Goal: Task Accomplishment & Management: Complete application form

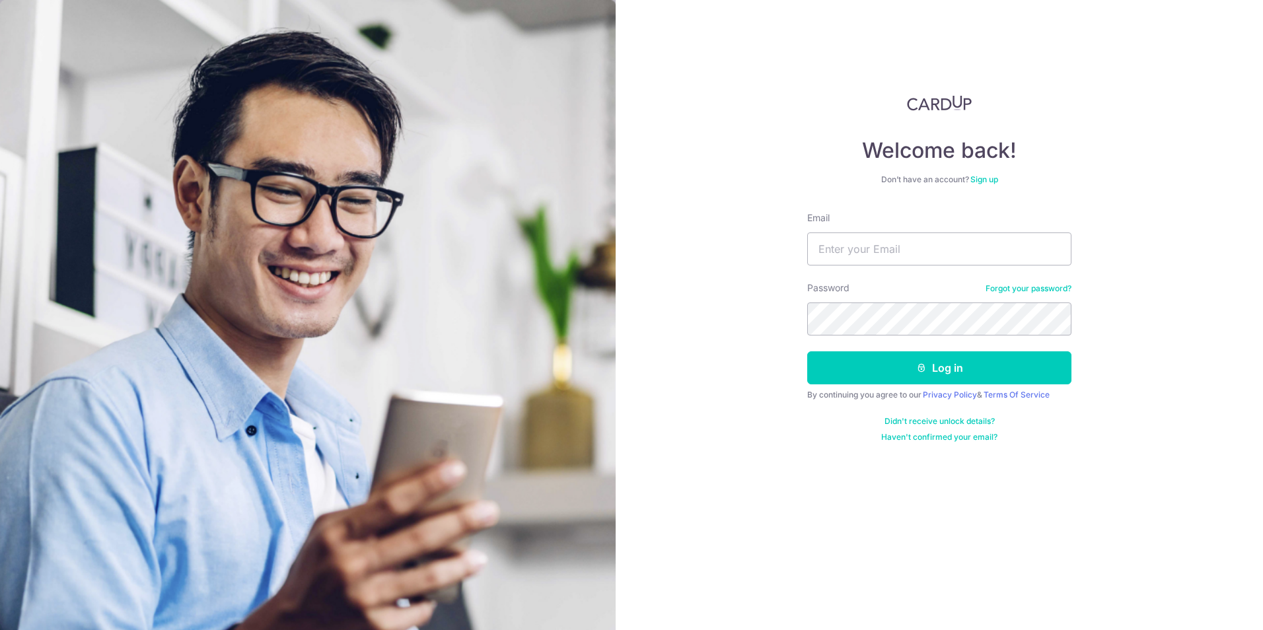
click at [886, 236] on input "Email" at bounding box center [939, 249] width 264 height 33
type input "[PERSON_NAME][EMAIL_ADDRESS][DOMAIN_NAME]"
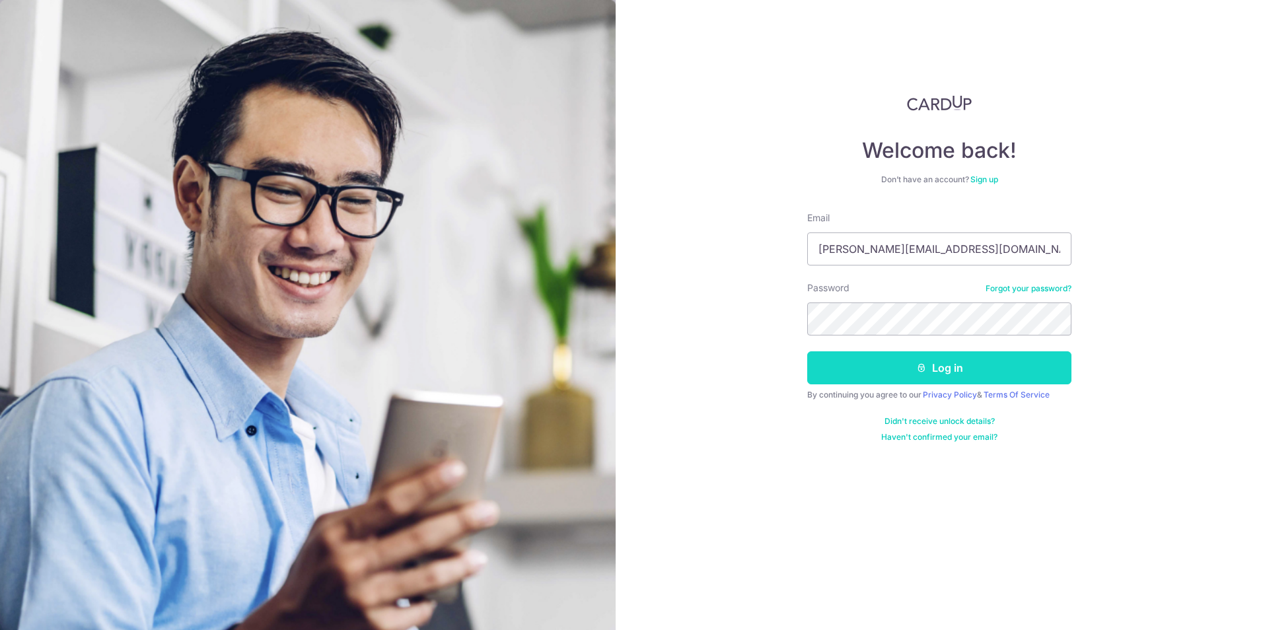
click at [969, 359] on button "Log in" at bounding box center [939, 368] width 264 height 33
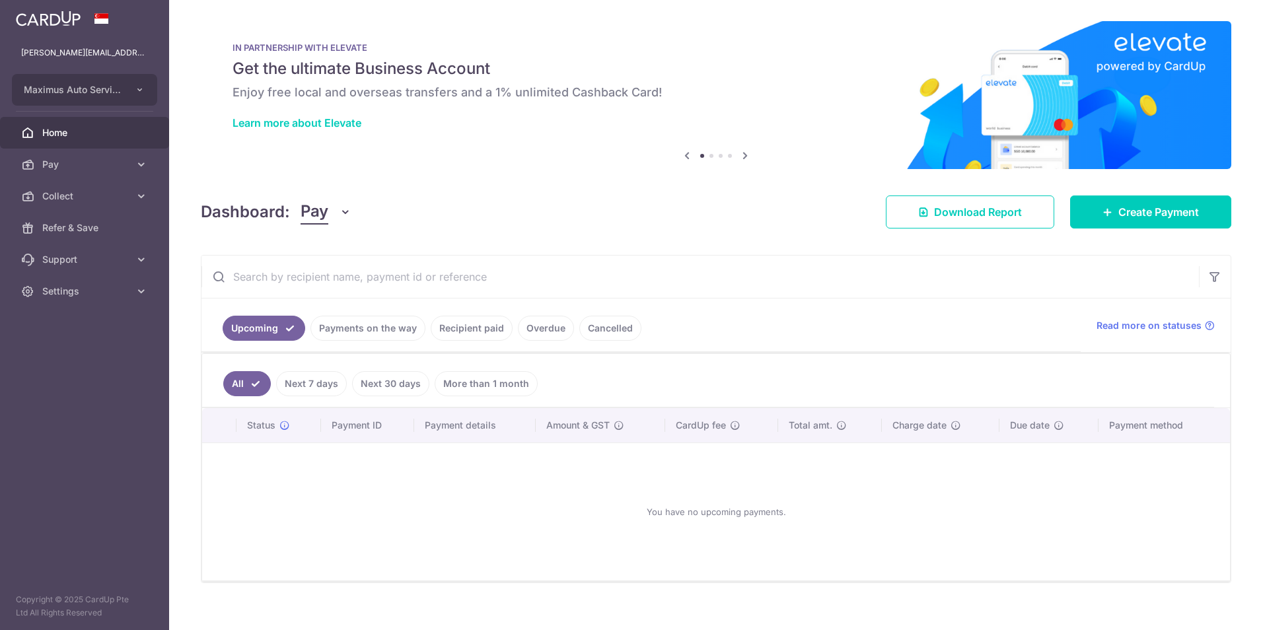
click at [315, 194] on div "Dashboard: Pay Pay Collect Download Report Download Report Create Payment" at bounding box center [716, 209] width 1031 height 38
click at [319, 207] on span "Pay" at bounding box center [315, 212] width 28 height 25
click at [311, 280] on link "Collect" at bounding box center [369, 281] width 137 height 32
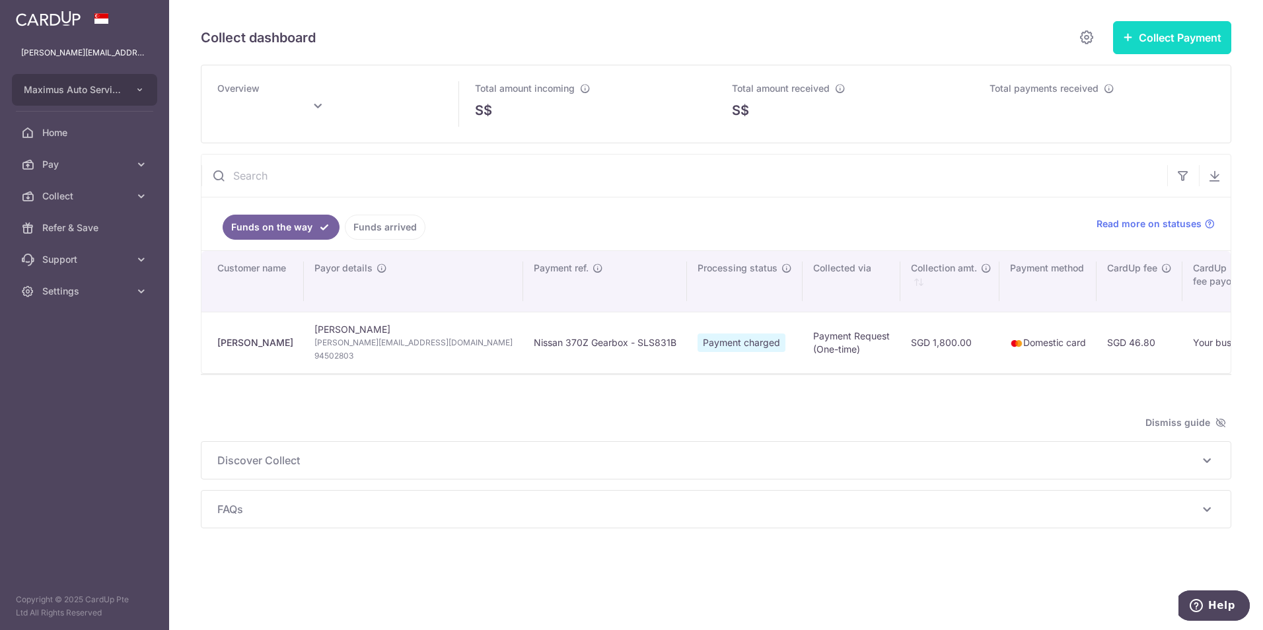
click at [1170, 37] on button "Collect Payment" at bounding box center [1172, 37] width 118 height 33
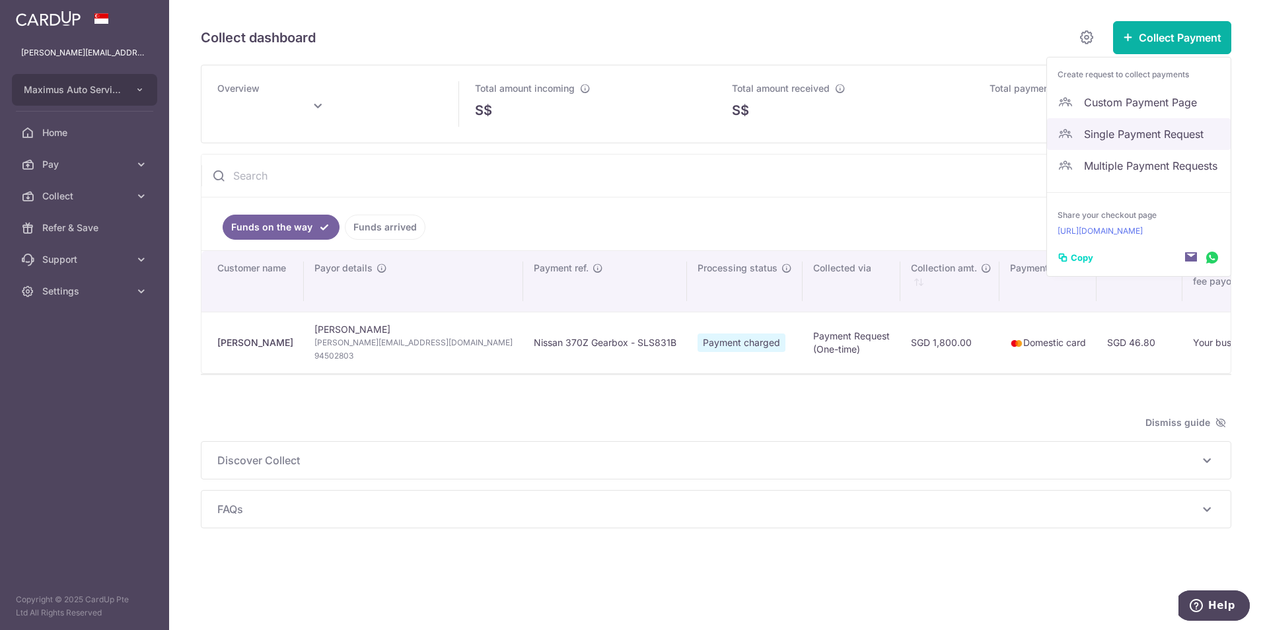
click at [1177, 135] on span "Single Payment Request" at bounding box center [1152, 134] width 136 height 16
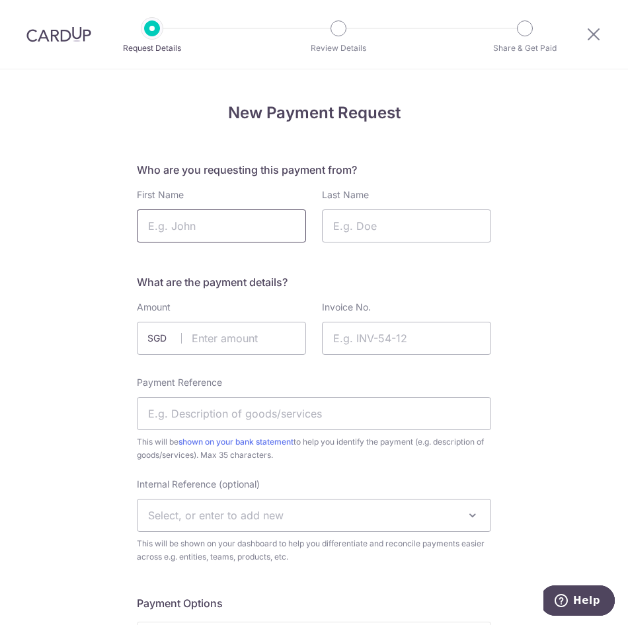
click at [176, 221] on input "First Name" at bounding box center [221, 225] width 169 height 33
click at [182, 239] on input "First Name" at bounding box center [221, 225] width 169 height 33
type input "Jeremy"
type input "Yong"
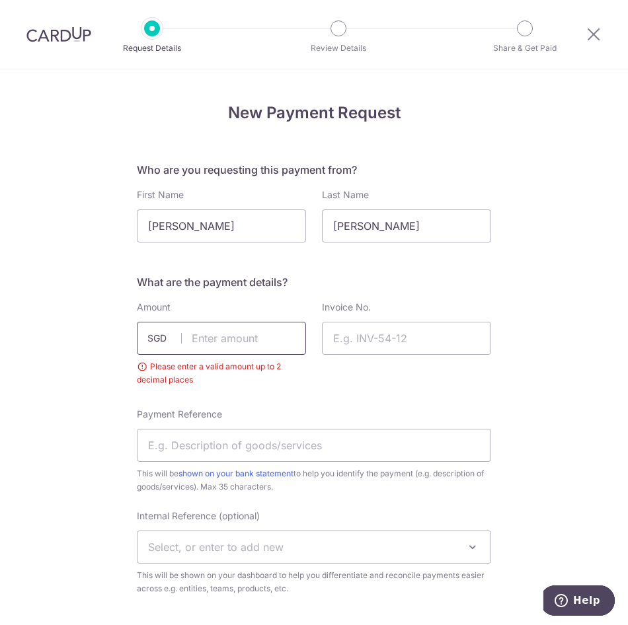
click at [213, 339] on input "text" at bounding box center [221, 338] width 169 height 33
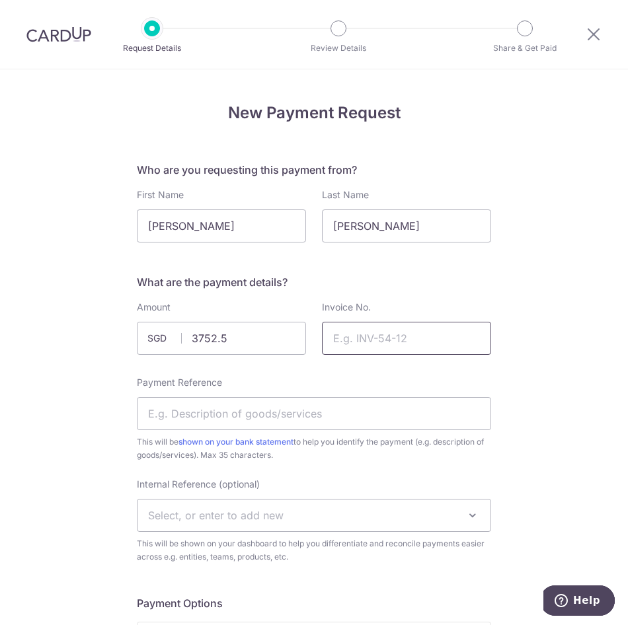
type input "3752.50"
click at [406, 336] on input "Invoice No." at bounding box center [406, 338] width 169 height 33
type input "M-25-21351"
type input "I"
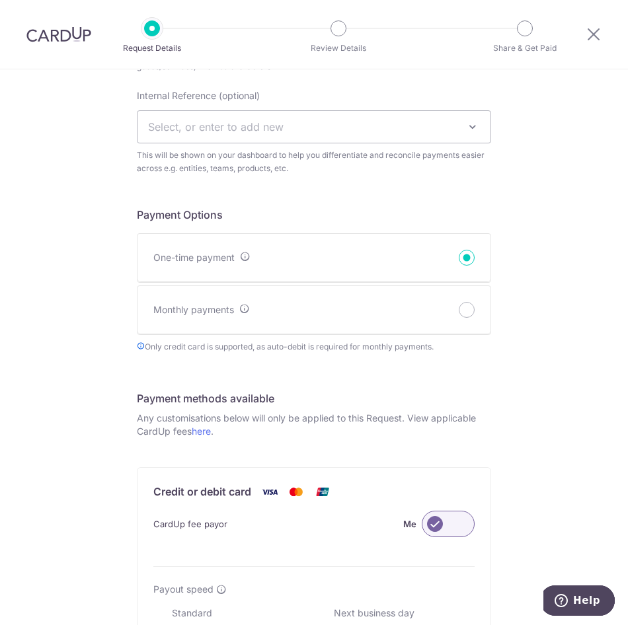
scroll to position [661, 0]
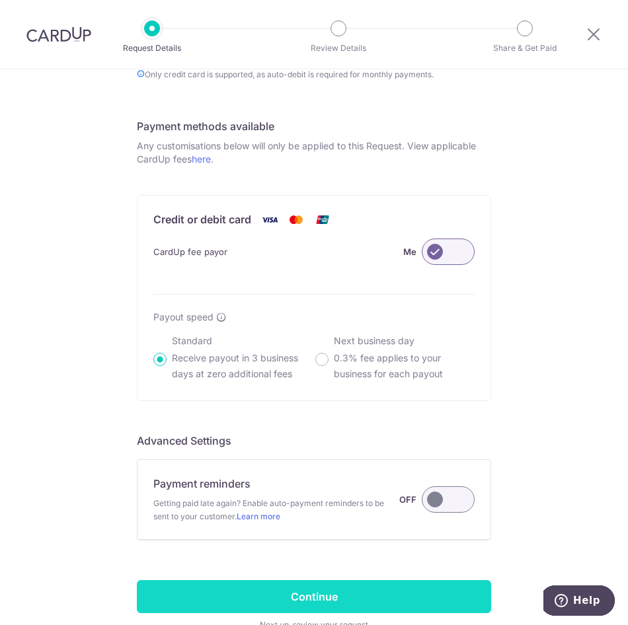
type input "SKZ3638Z Interior n Brake Pad"
click at [293, 592] on input "Continue" at bounding box center [314, 596] width 354 height 33
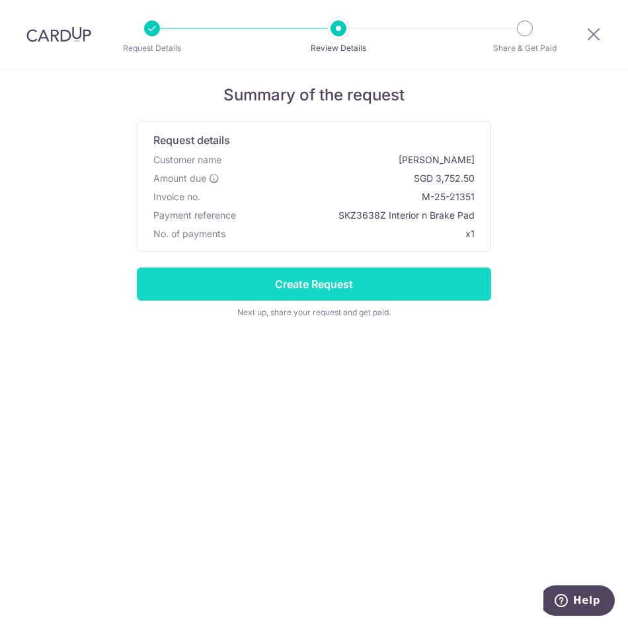
click at [280, 280] on input "Create Request" at bounding box center [314, 284] width 354 height 33
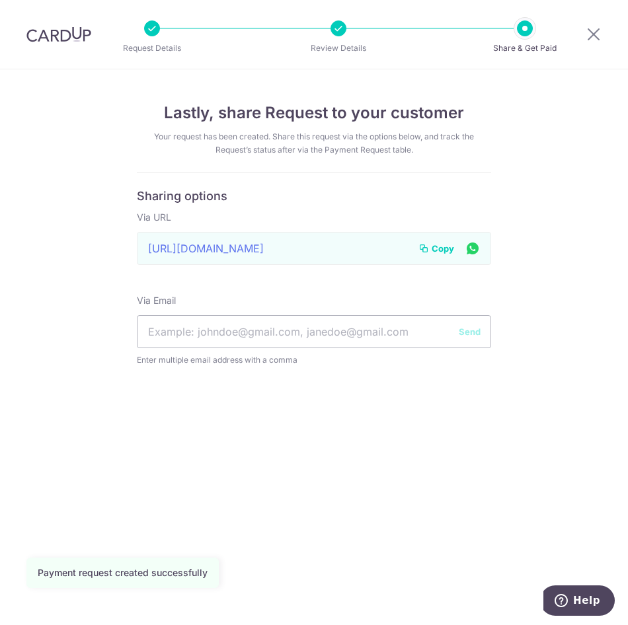
click at [441, 246] on span "Copy" at bounding box center [442, 248] width 22 height 13
click at [590, 36] on icon at bounding box center [593, 34] width 16 height 17
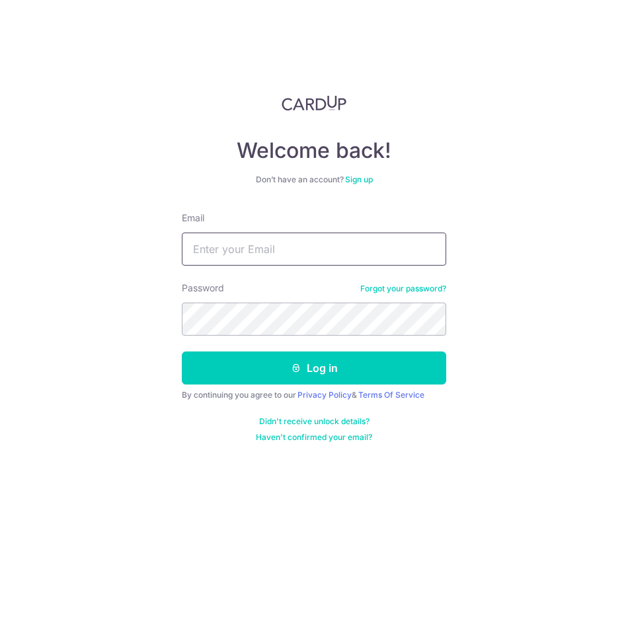
click at [236, 248] on input "Email" at bounding box center [314, 249] width 264 height 33
type input "[PERSON_NAME][EMAIL_ADDRESS][DOMAIN_NAME]"
click at [287, 385] on form "Email daphne@maximusracing.com Password Forgot your password? Log in By continu…" at bounding box center [314, 326] width 264 height 231
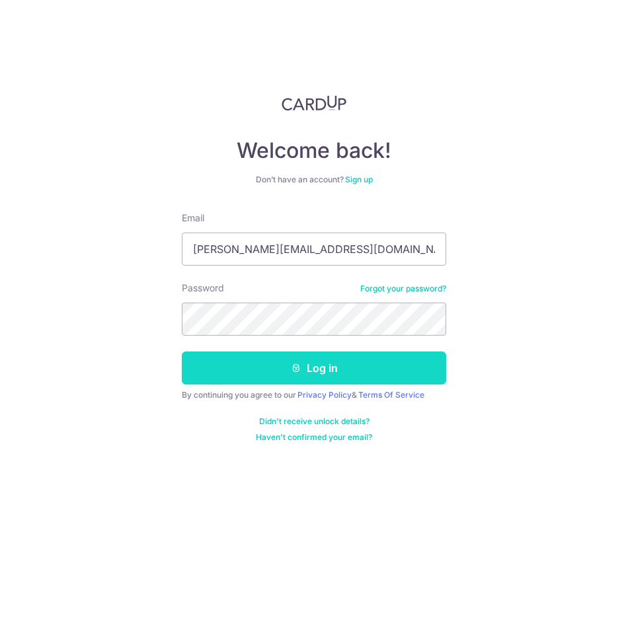
click at [306, 367] on button "Log in" at bounding box center [314, 368] width 264 height 33
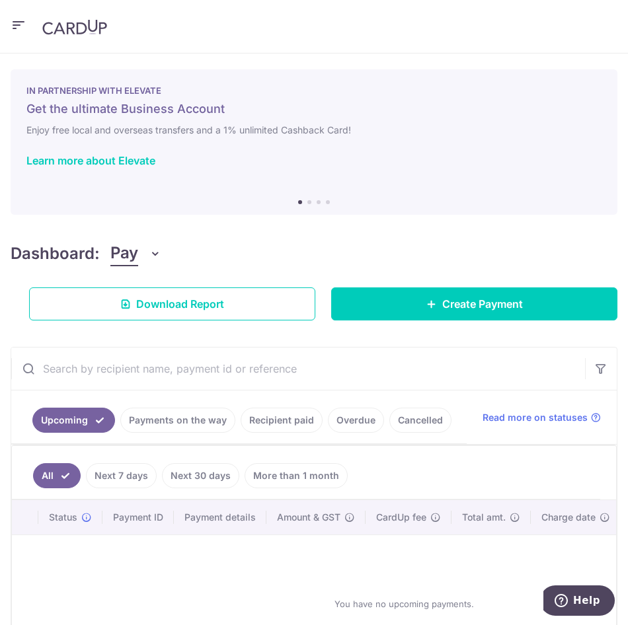
click at [124, 252] on span "Pay" at bounding box center [124, 253] width 28 height 25
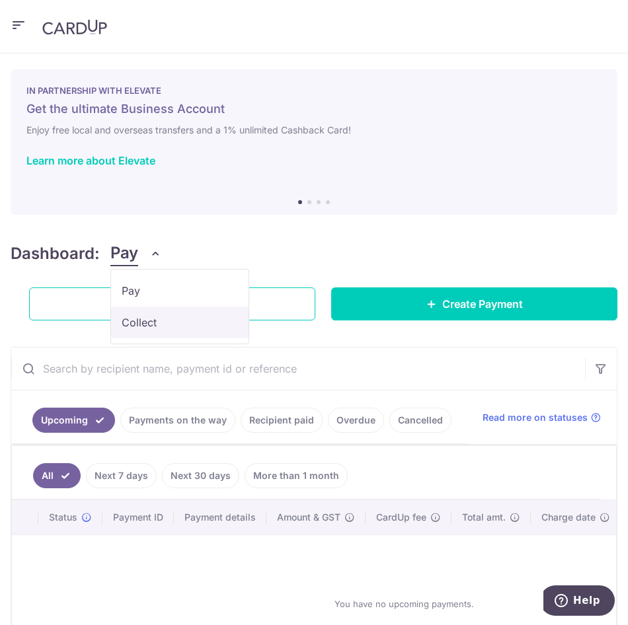
click at [143, 323] on link "Collect" at bounding box center [179, 323] width 137 height 32
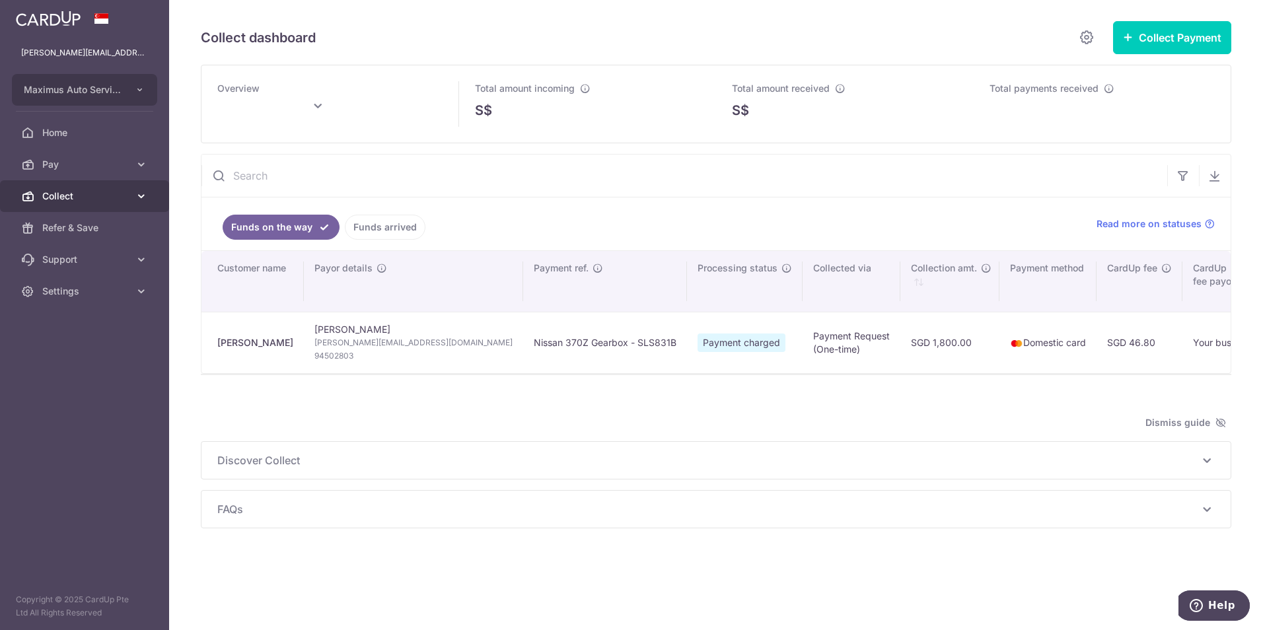
click at [63, 197] on span "Collect" at bounding box center [85, 196] width 87 height 13
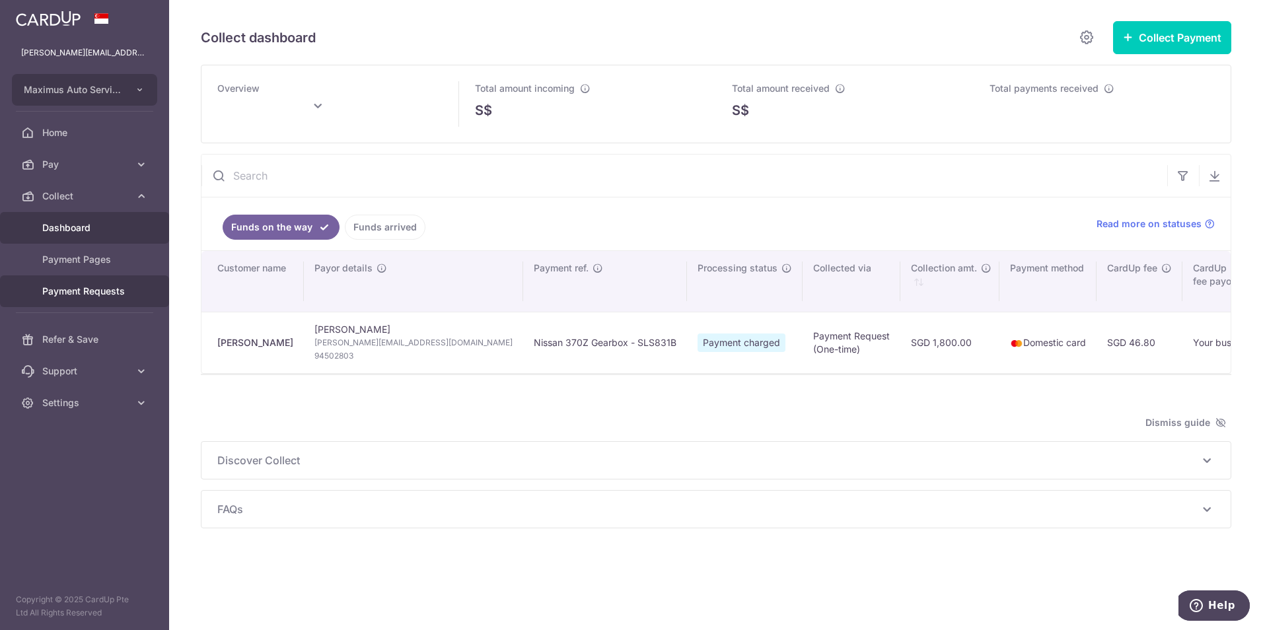
click at [90, 290] on span "Payment Requests" at bounding box center [85, 291] width 87 height 13
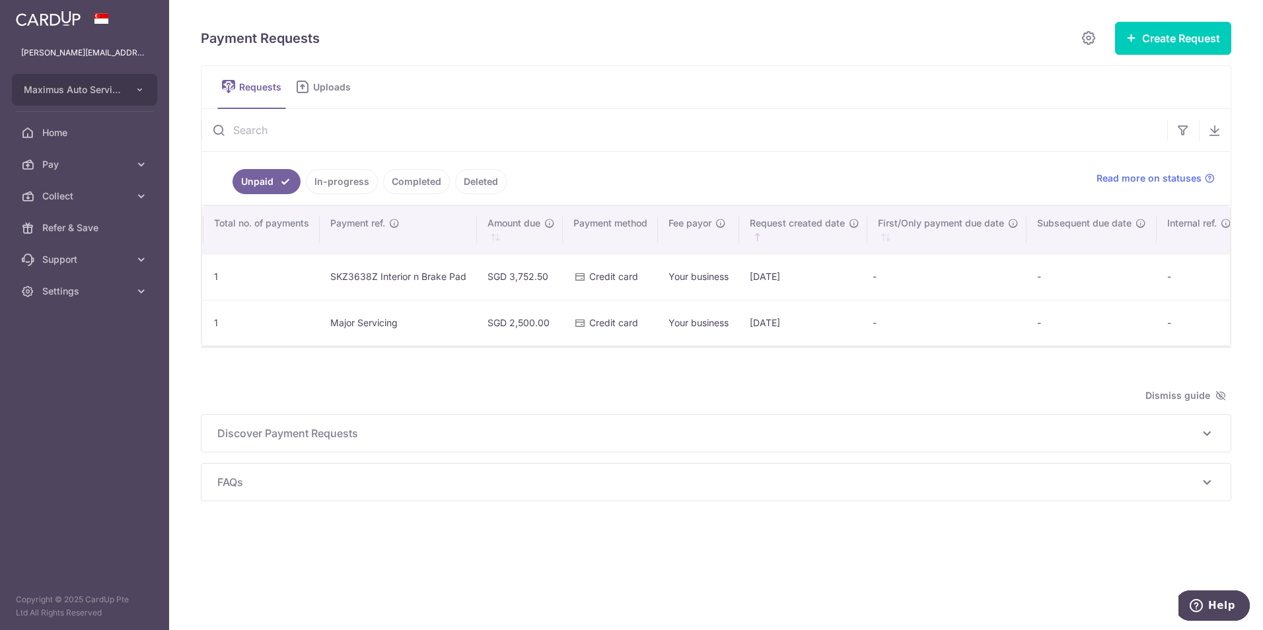
scroll to position [0, 535]
click at [112, 297] on span "Settings" at bounding box center [85, 291] width 87 height 13
click at [61, 335] on link "Account" at bounding box center [84, 323] width 169 height 32
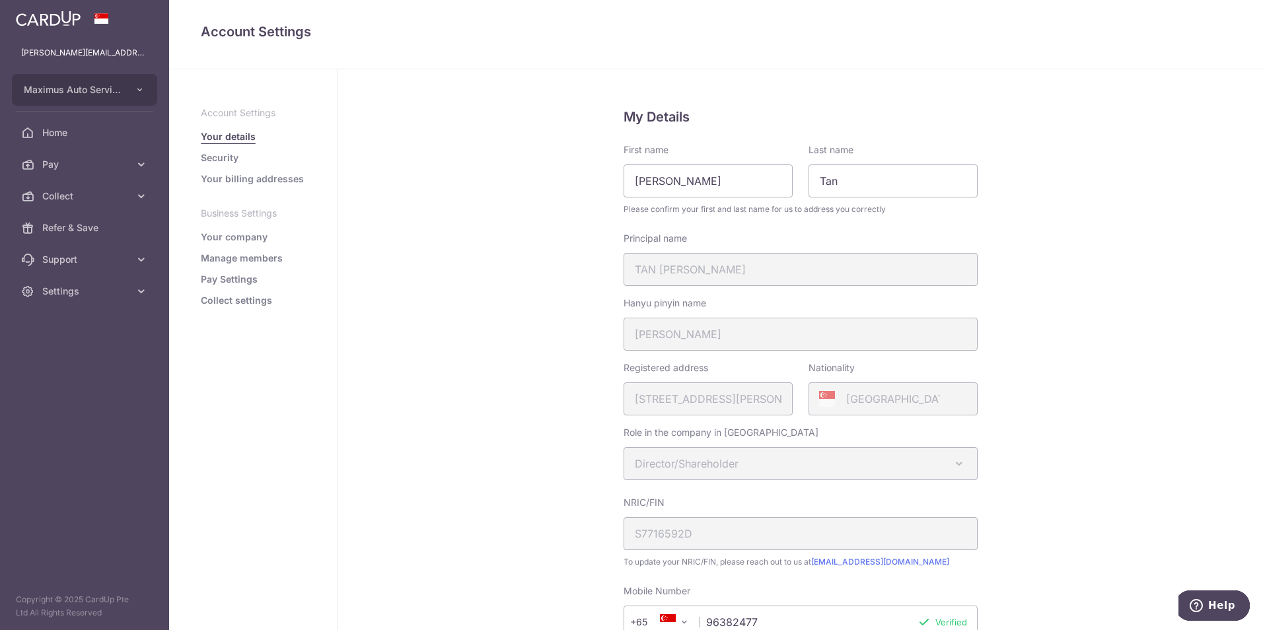
click at [215, 155] on link "Security" at bounding box center [220, 157] width 38 height 13
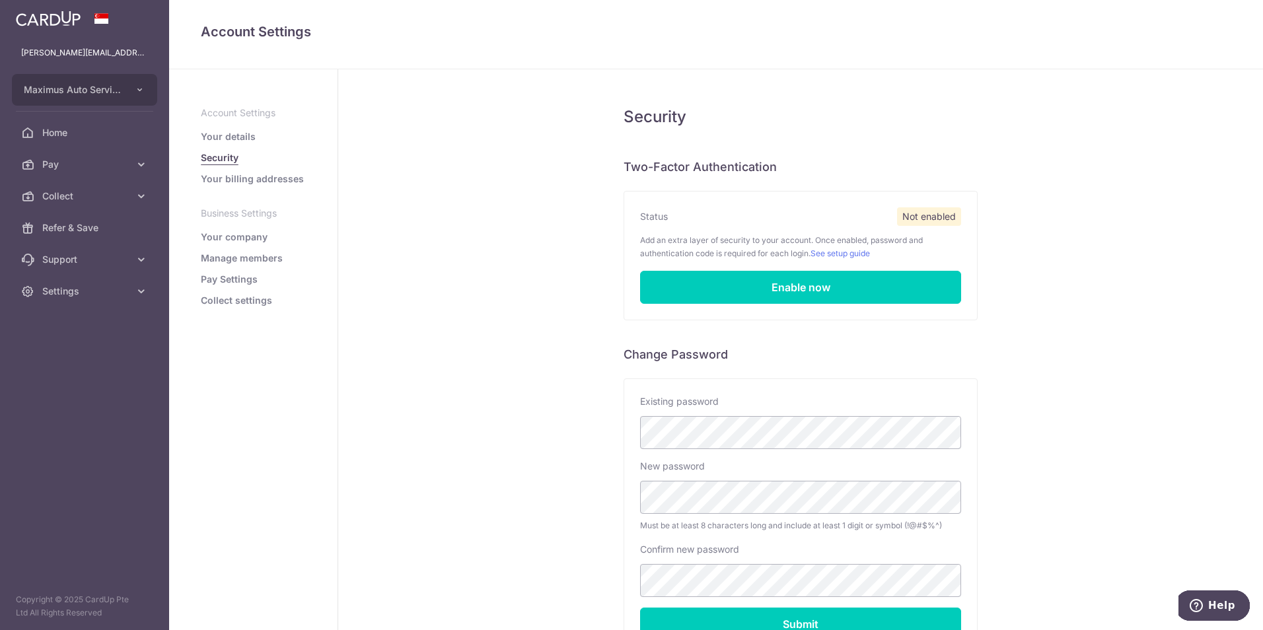
click at [246, 185] on link "Your billing addresses" at bounding box center [252, 178] width 103 height 13
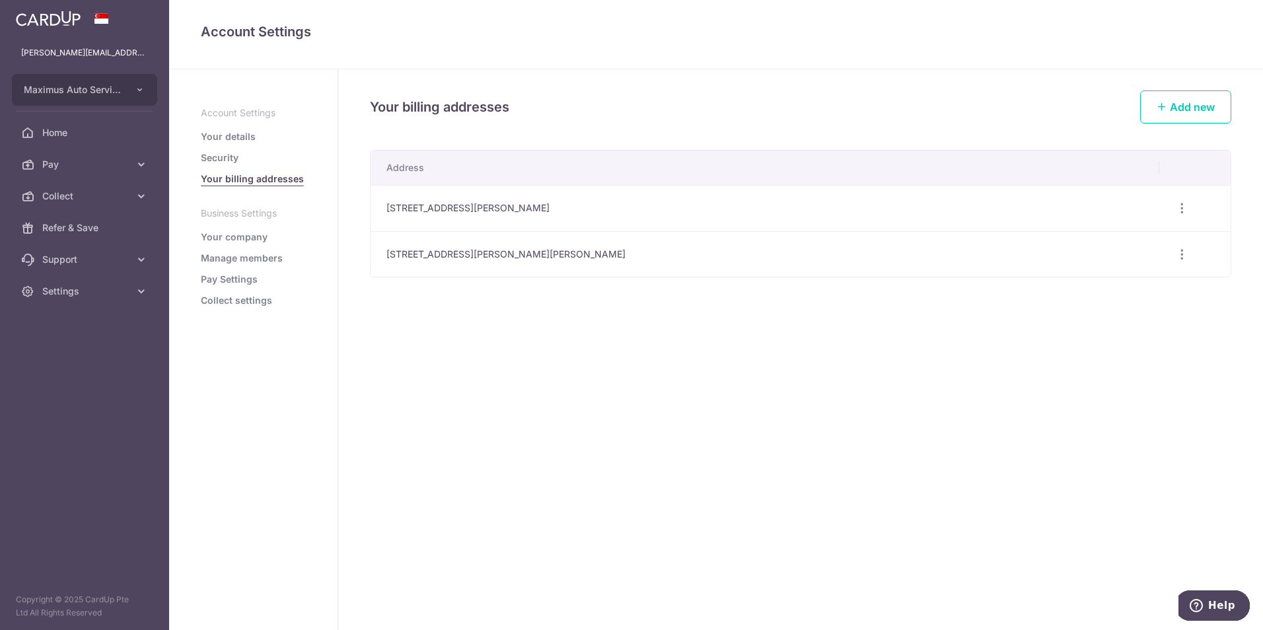
click at [627, 252] on td "60 Jalan Lam Huat, #06-48, Jalan Lam Huat, Singapore, Singapore, Singapore-7378…" at bounding box center [765, 254] width 789 height 46
click at [627, 206] on icon "button" at bounding box center [1183, 209] width 14 height 14
click at [627, 276] on span "Delete address" at bounding box center [1138, 277] width 90 height 16
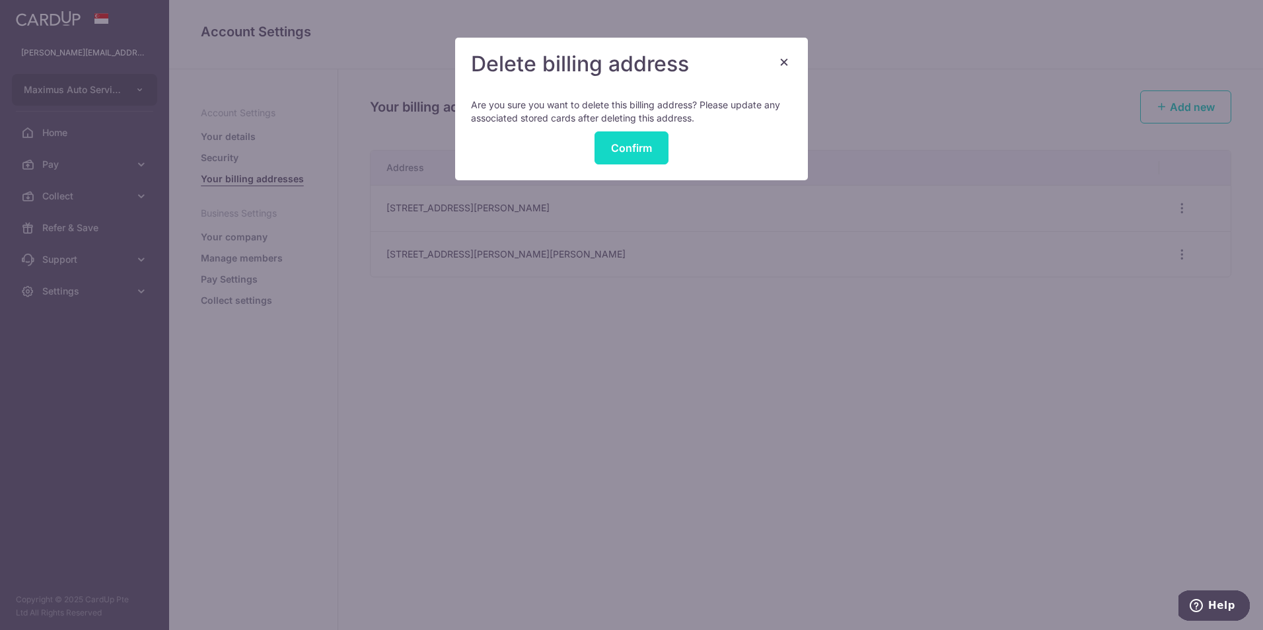
click at [627, 155] on button "Confirm" at bounding box center [632, 147] width 74 height 33
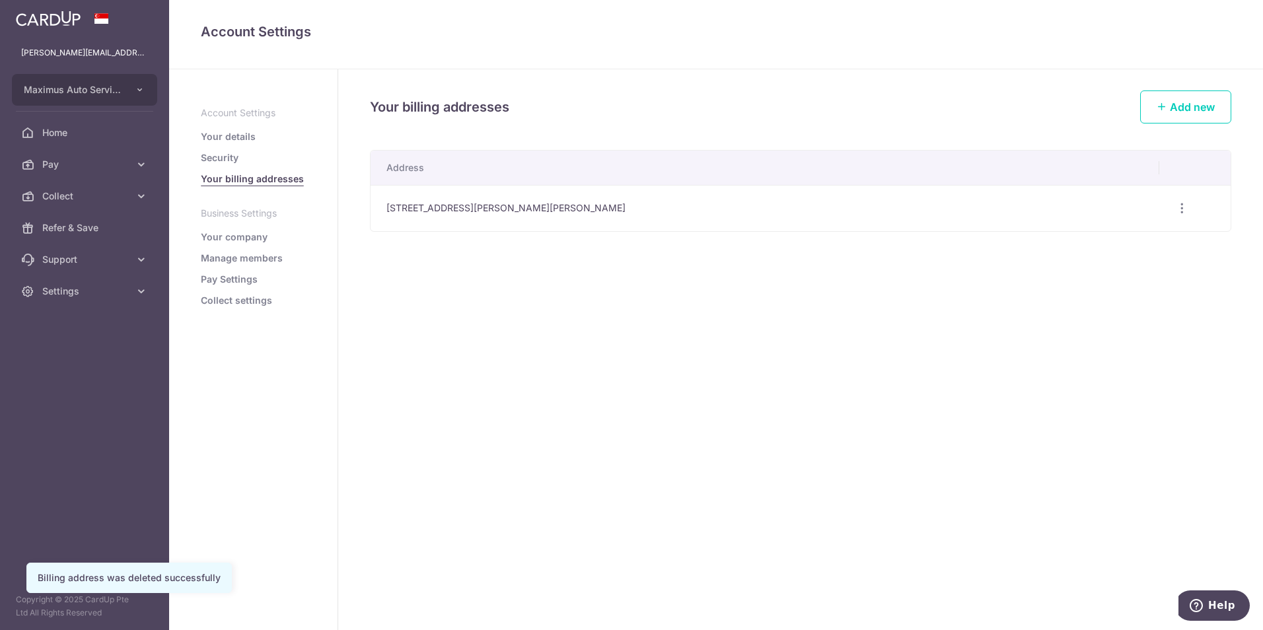
click at [238, 239] on link "Your company" at bounding box center [234, 237] width 67 height 13
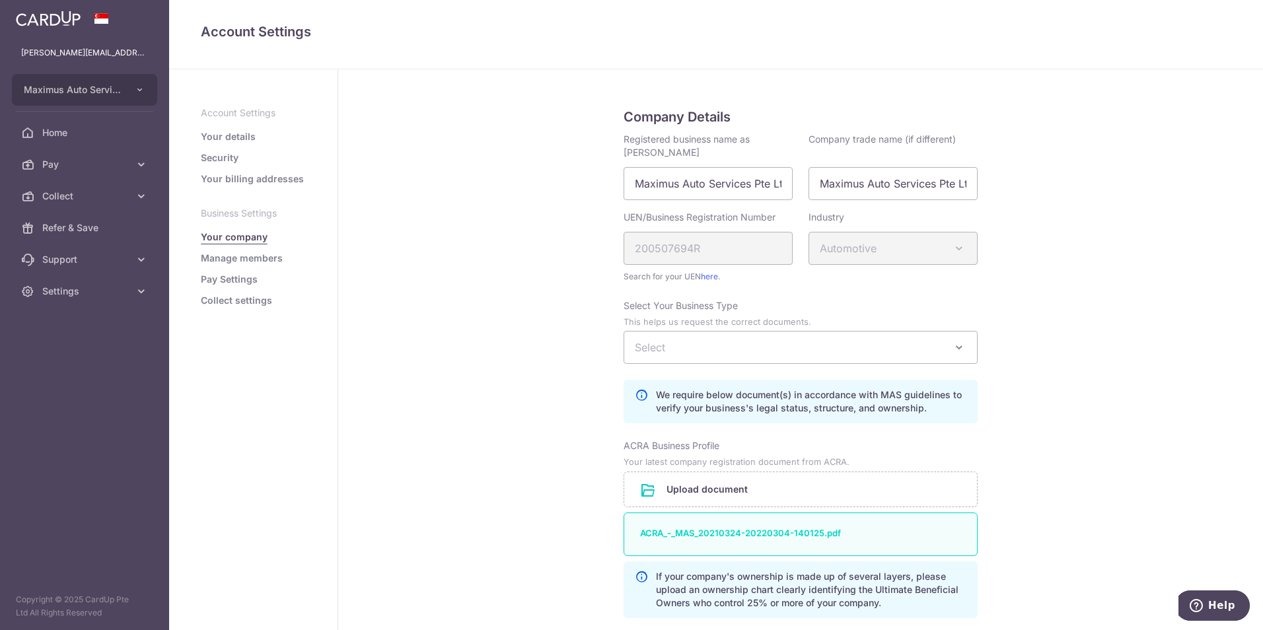
click at [242, 254] on link "Manage members" at bounding box center [242, 258] width 82 height 13
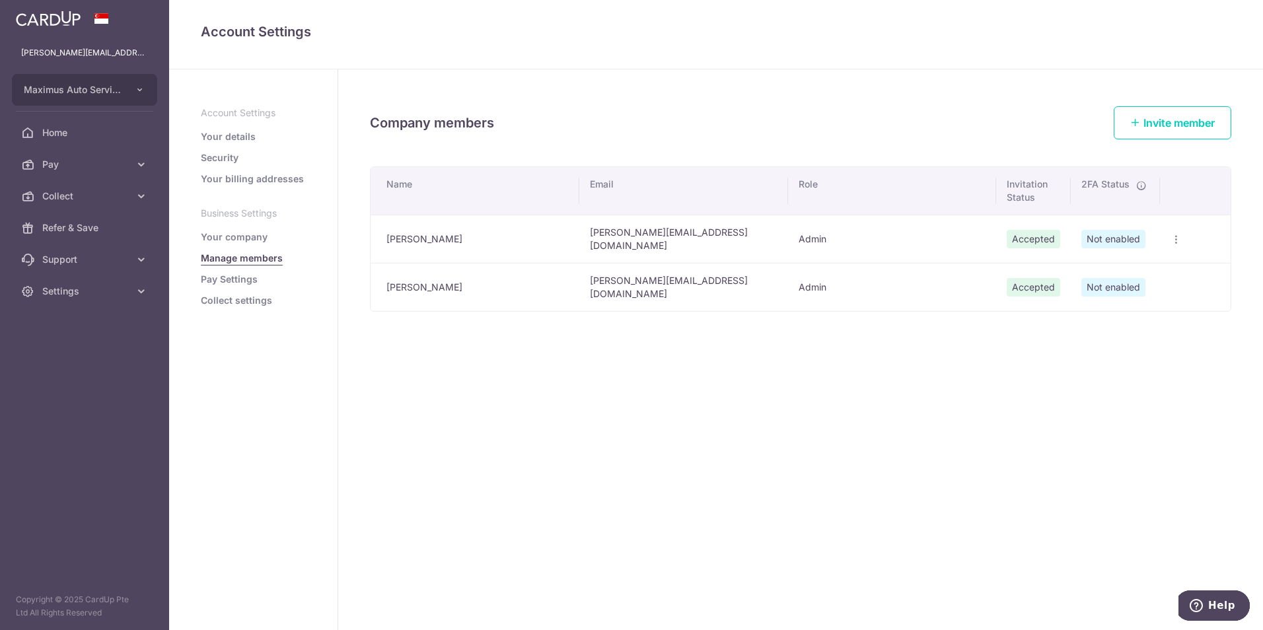
click at [1173, 237] on icon "button" at bounding box center [1176, 240] width 11 height 11
click at [805, 276] on td "Admin" at bounding box center [892, 287] width 209 height 48
click at [236, 280] on link "Pay Settings" at bounding box center [229, 279] width 57 height 13
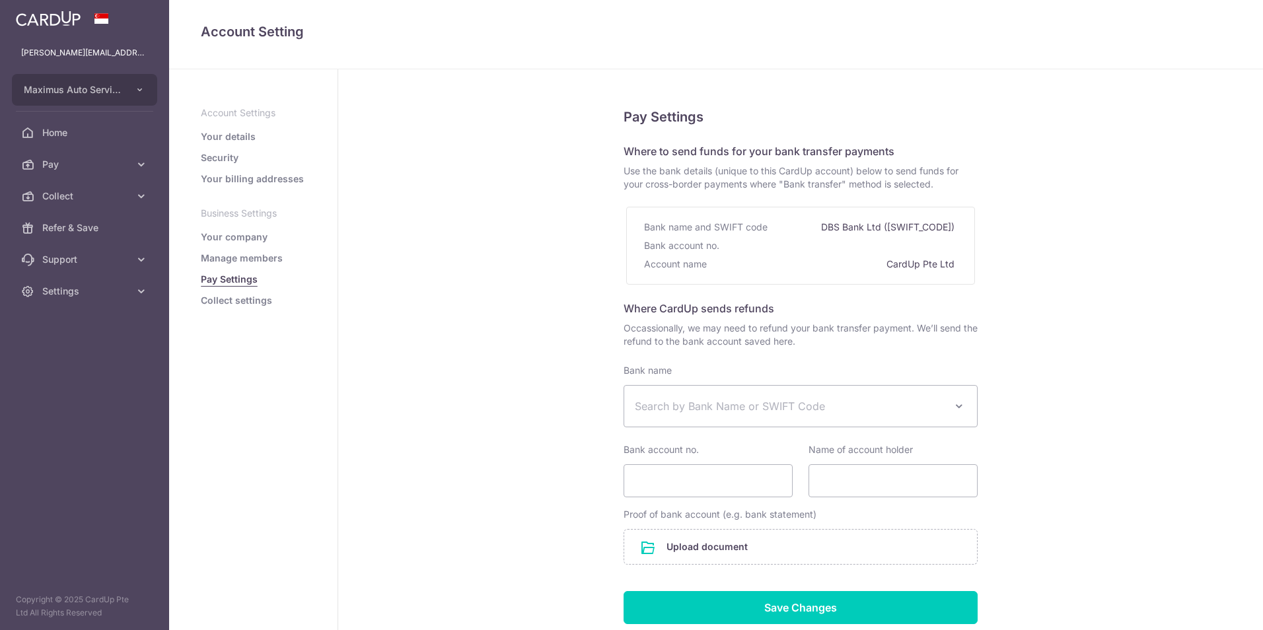
select select
click at [231, 302] on link "Collect settings" at bounding box center [236, 300] width 71 height 13
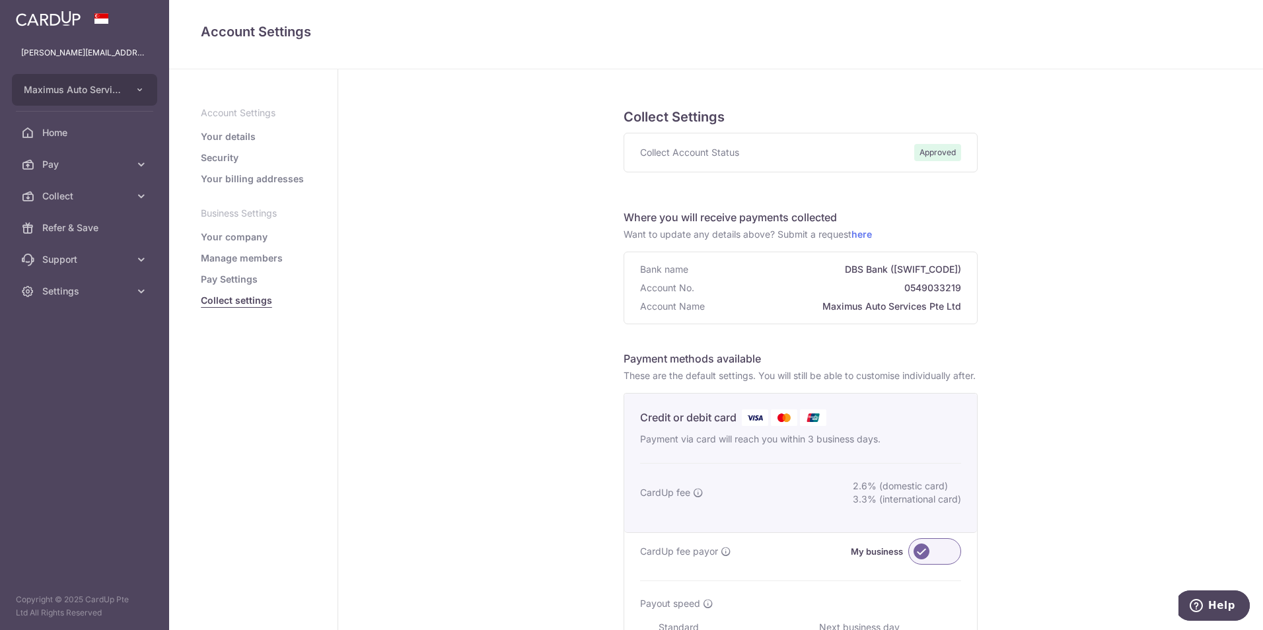
click at [219, 140] on link "Your details" at bounding box center [228, 136] width 55 height 13
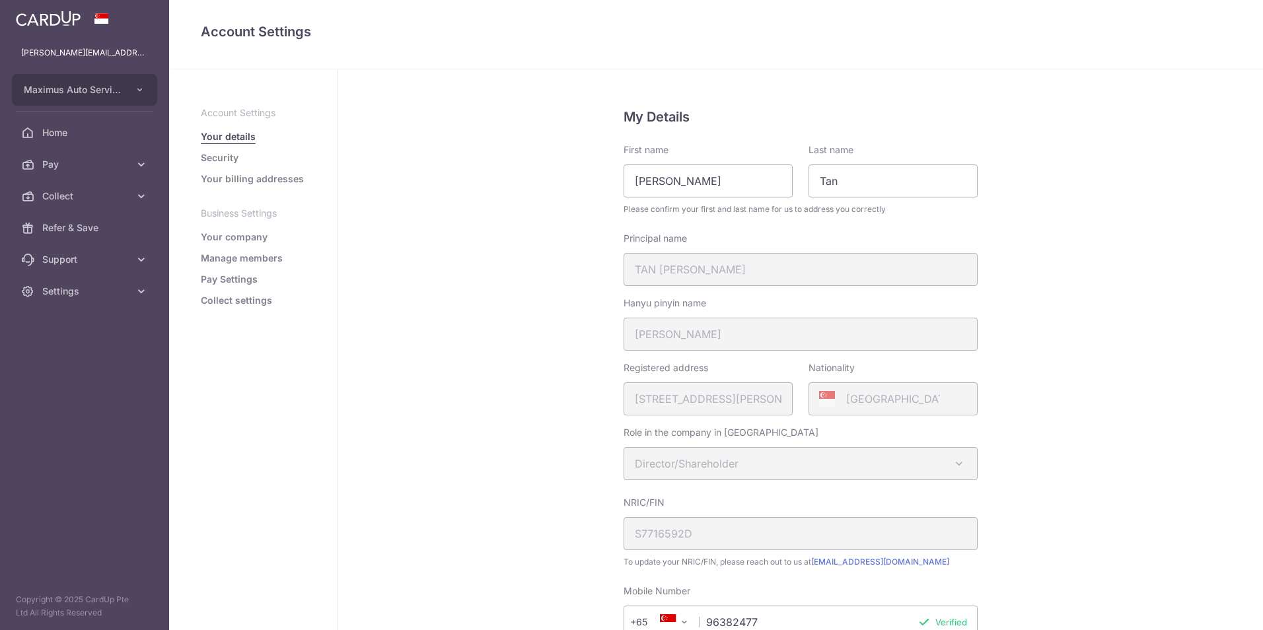
click at [221, 135] on link "Your details" at bounding box center [228, 136] width 55 height 13
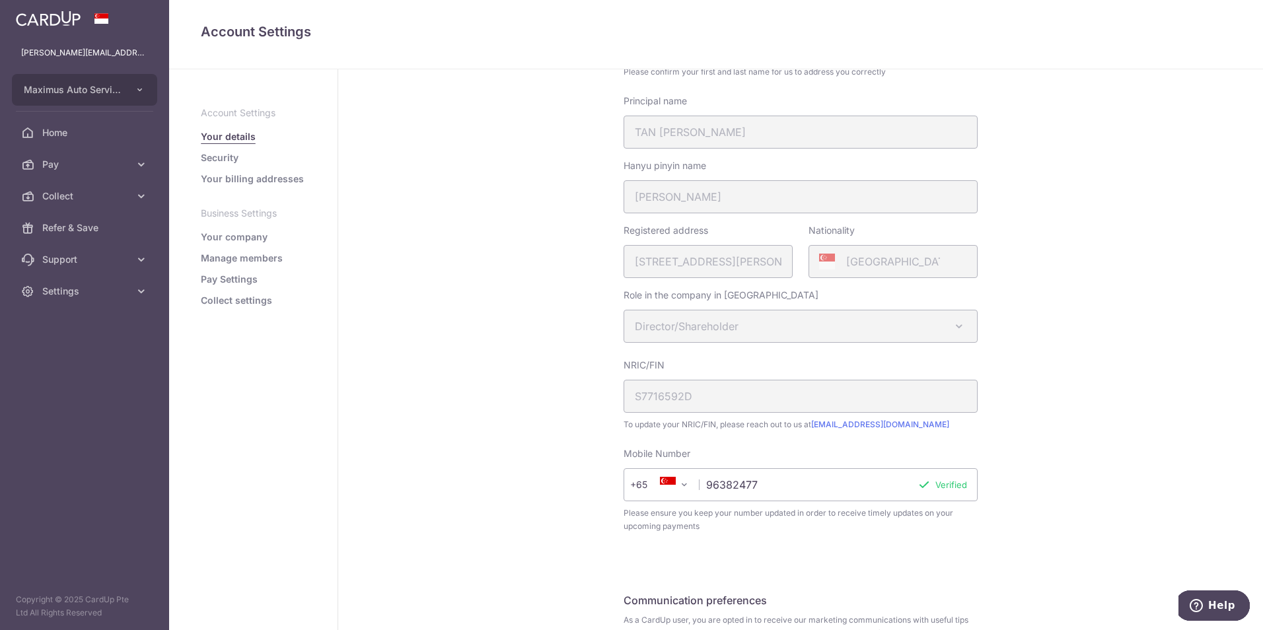
scroll to position [272, 0]
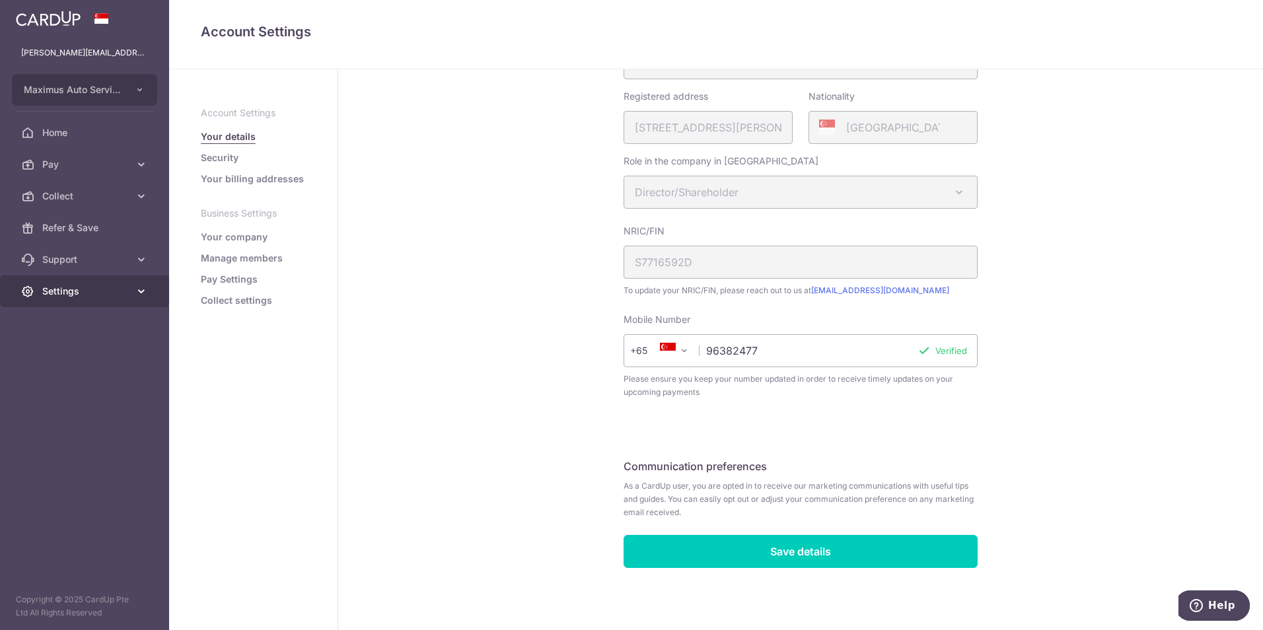
click at [108, 296] on span "Settings" at bounding box center [85, 291] width 87 height 13
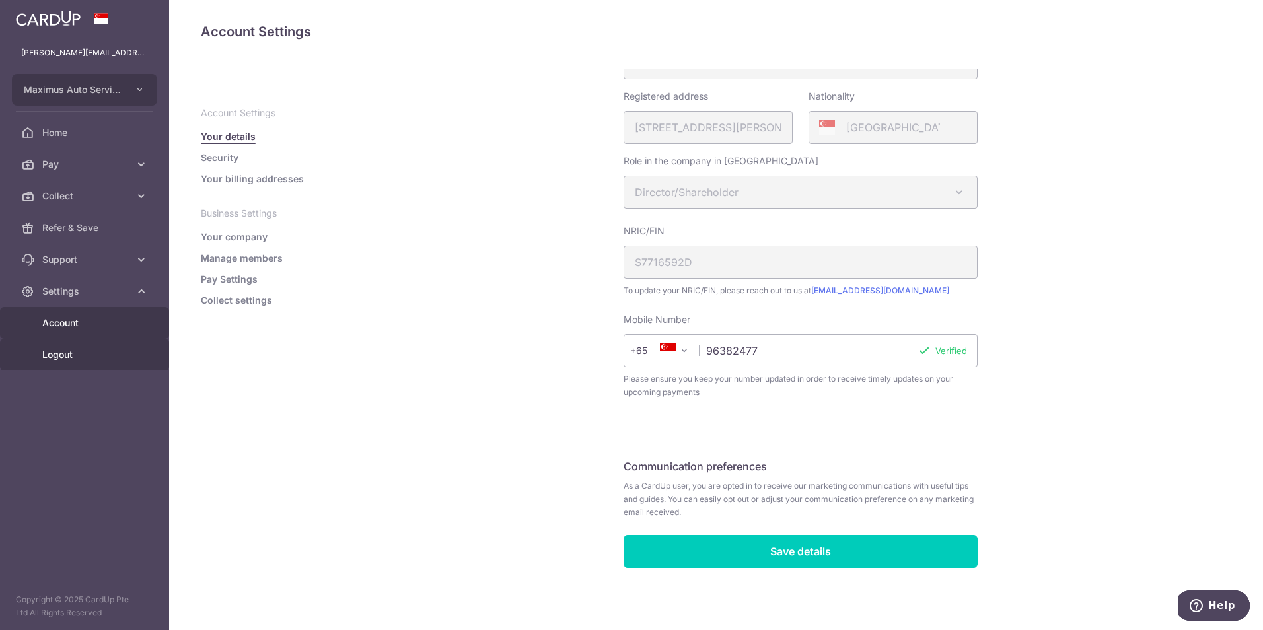
click at [55, 353] on span "Logout" at bounding box center [85, 354] width 87 height 13
